Goal: Information Seeking & Learning: Learn about a topic

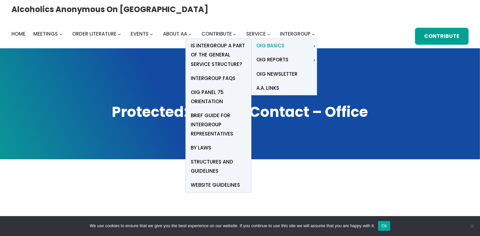
click at [285, 41] on span "OIG Basics" at bounding box center [270, 45] width 28 height 9
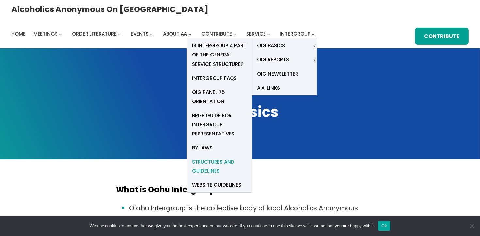
click at [247, 157] on span "Structures and Guidelines" at bounding box center [219, 166] width 55 height 18
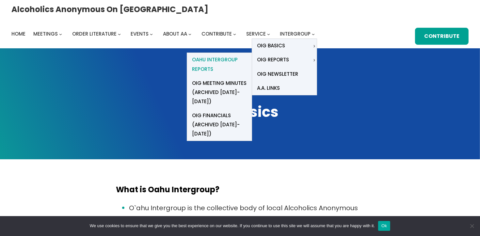
click at [247, 55] on span "Oahu Intergroup Reports" at bounding box center [219, 64] width 55 height 18
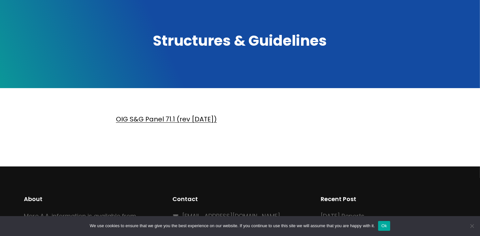
scroll to position [81, 0]
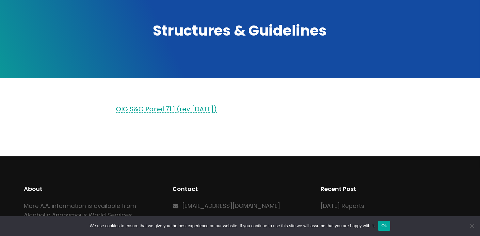
click at [205, 109] on link "OIG S&G Panel 71.1 (rev 2021.01.13)" at bounding box center [166, 109] width 101 height 9
